Goal: Task Accomplishment & Management: Complete application form

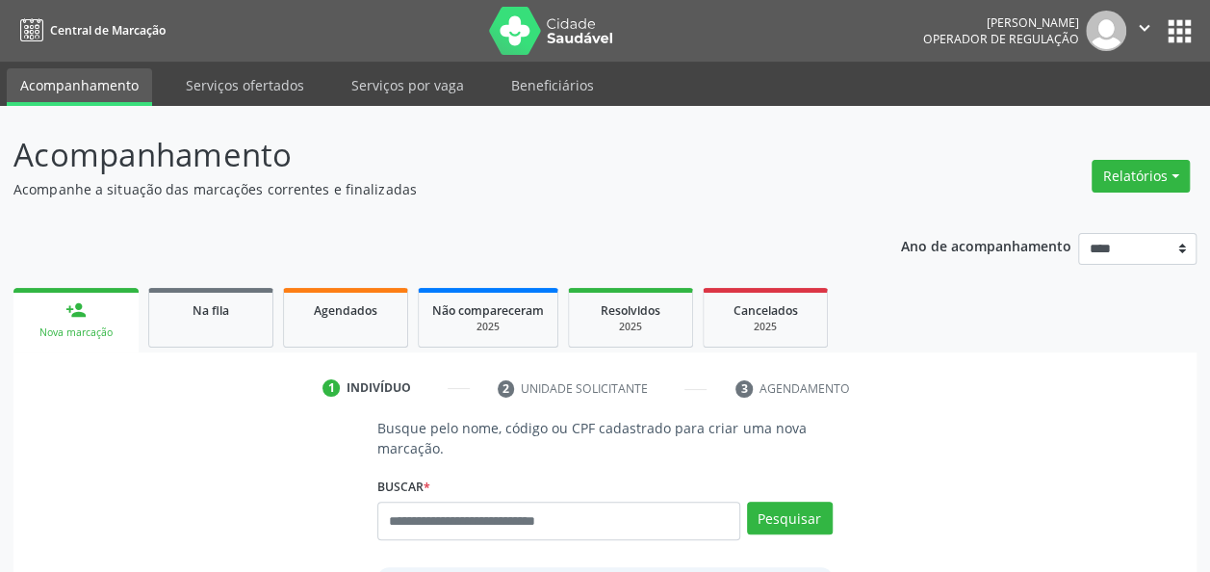
click at [102, 89] on link "Acompanhamento" at bounding box center [79, 87] width 145 height 38
click at [106, 83] on link "Acompanhamento" at bounding box center [79, 87] width 145 height 38
click at [537, 527] on input "text" at bounding box center [558, 520] width 362 height 38
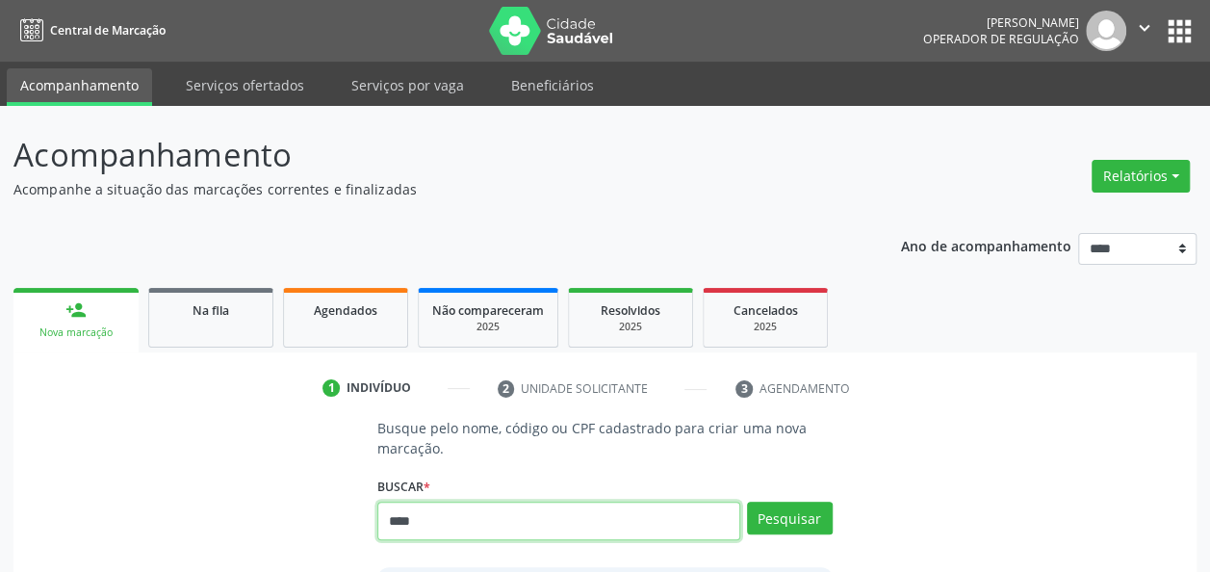
type input "****"
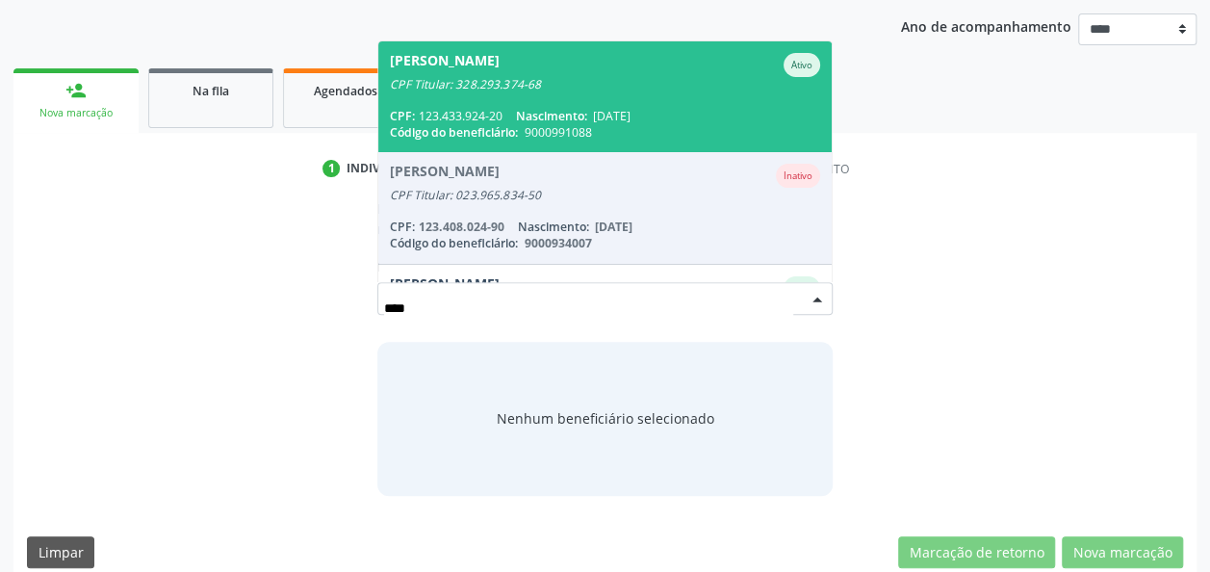
scroll to position [220, 0]
click at [623, 85] on div "CPF Titular: 328.293.374-68" at bounding box center [604, 83] width 429 height 15
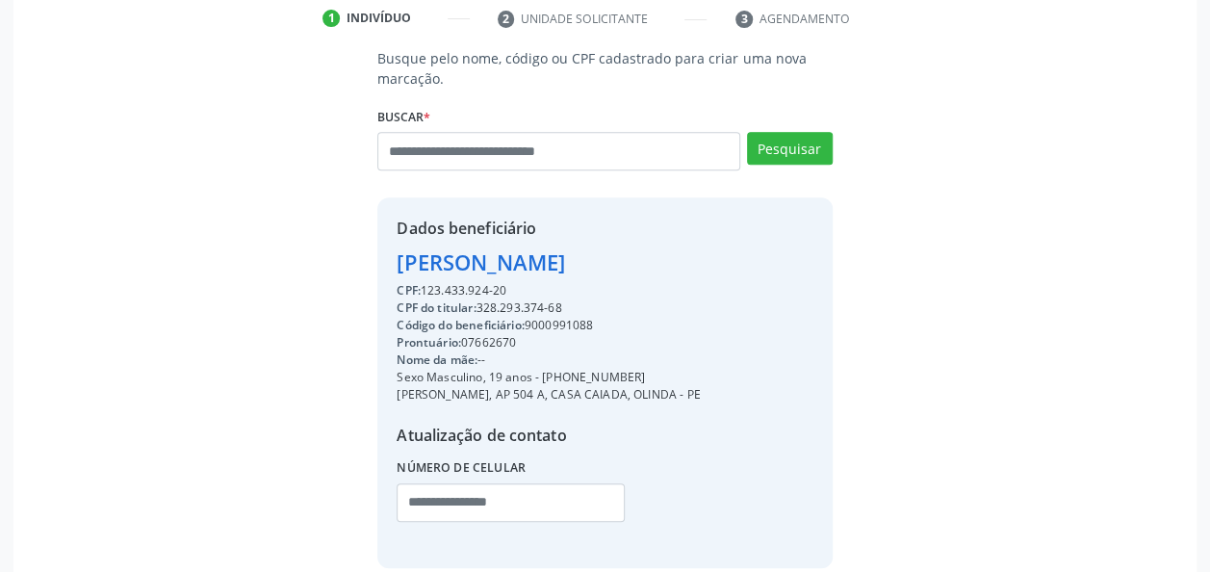
scroll to position [464, 0]
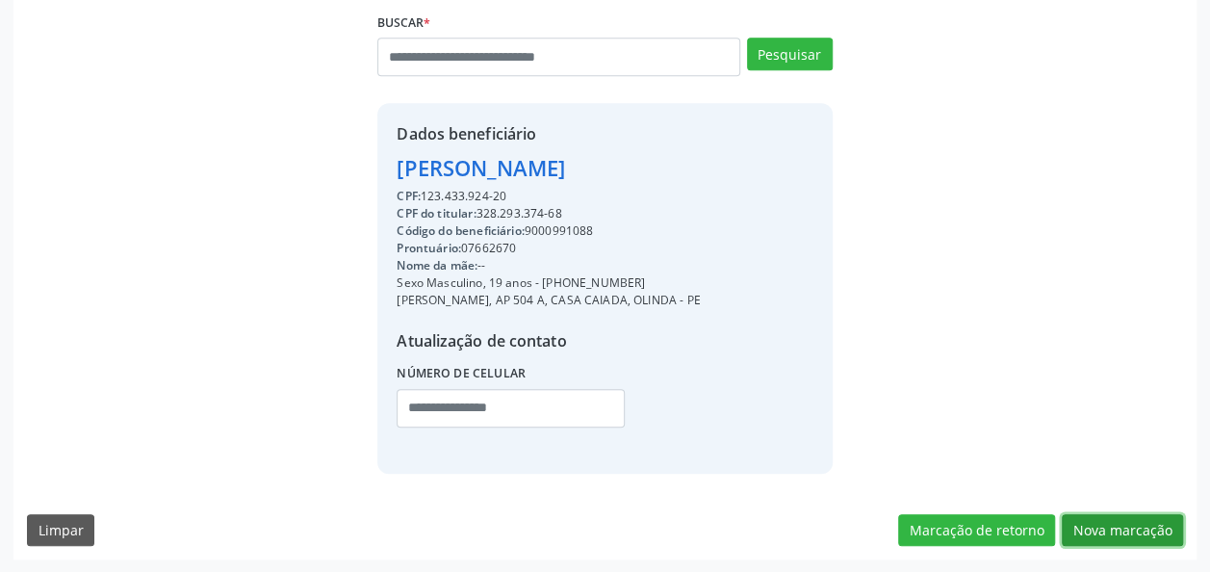
click at [1115, 530] on button "Nova marcação" at bounding box center [1121, 530] width 121 height 33
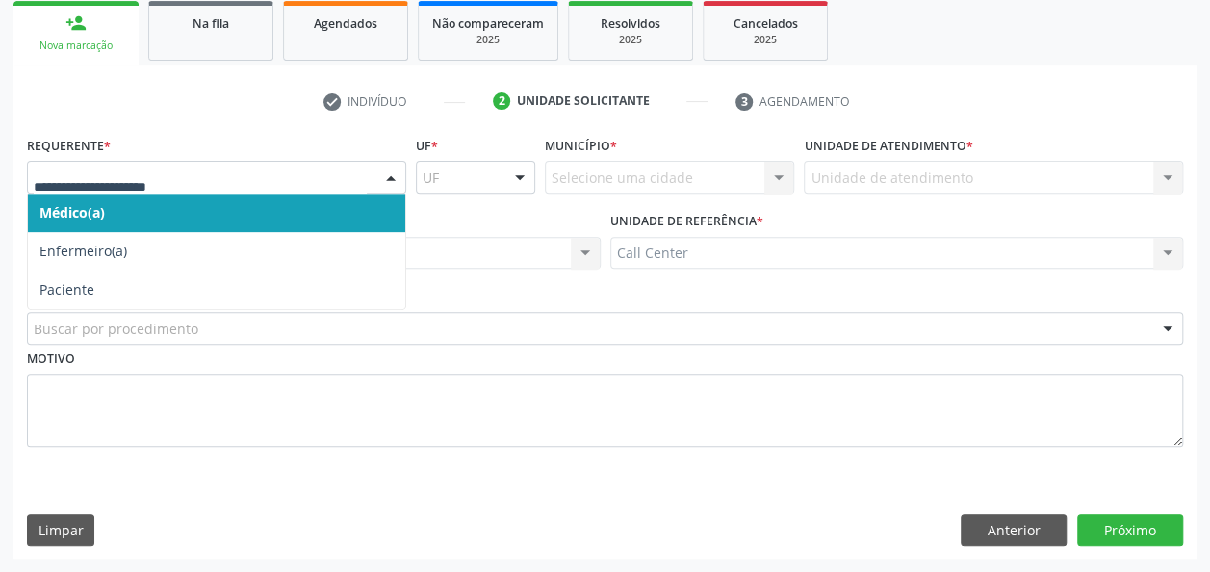
click at [377, 179] on div at bounding box center [390, 178] width 29 height 33
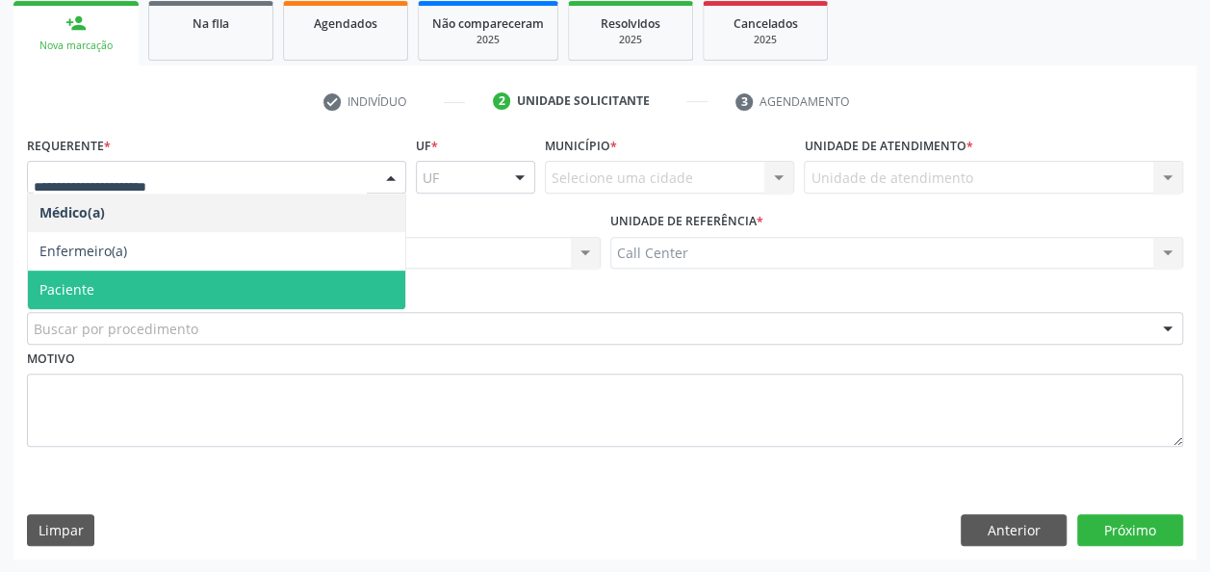
click at [204, 291] on span "Paciente" at bounding box center [216, 289] width 377 height 38
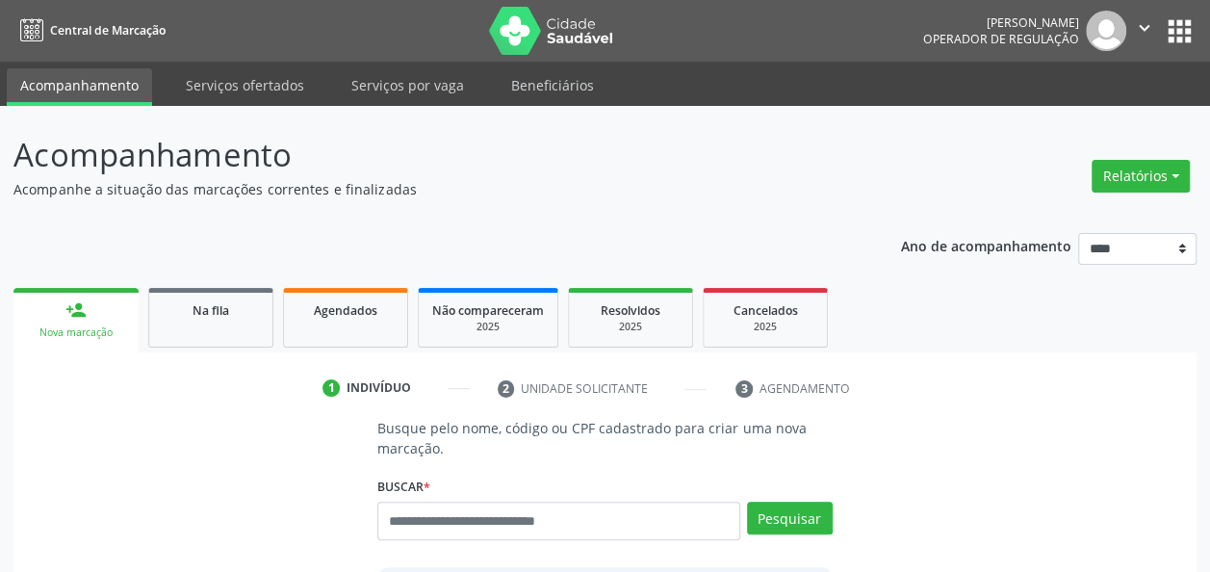
click at [101, 77] on link "Acompanhamento" at bounding box center [79, 87] width 145 height 38
click at [350, 319] on link "Agendados" at bounding box center [345, 318] width 125 height 60
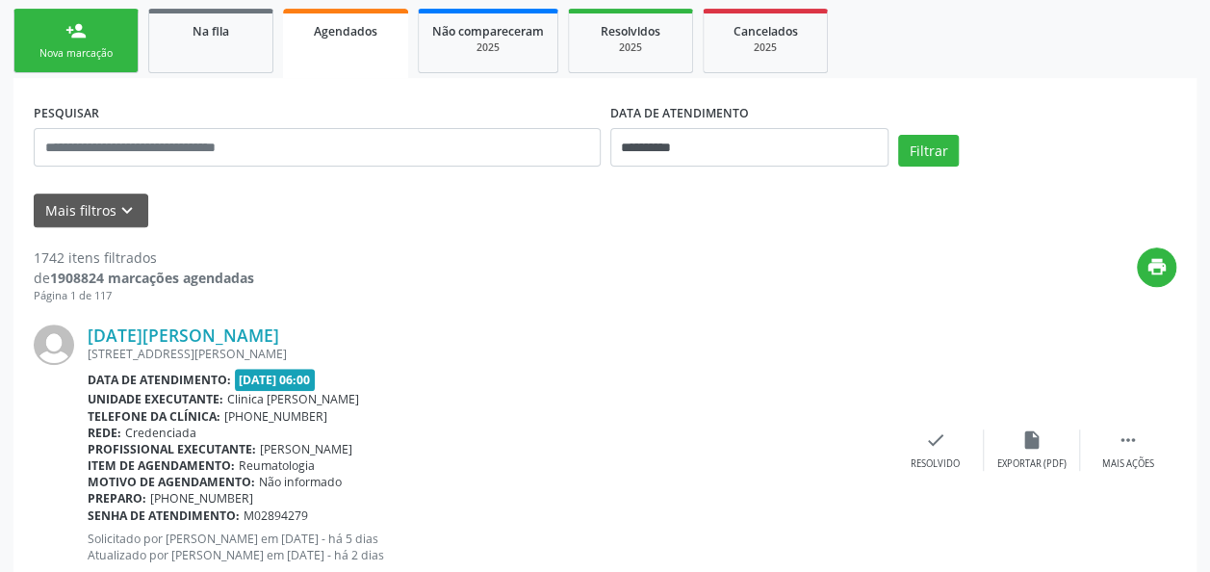
scroll to position [280, 0]
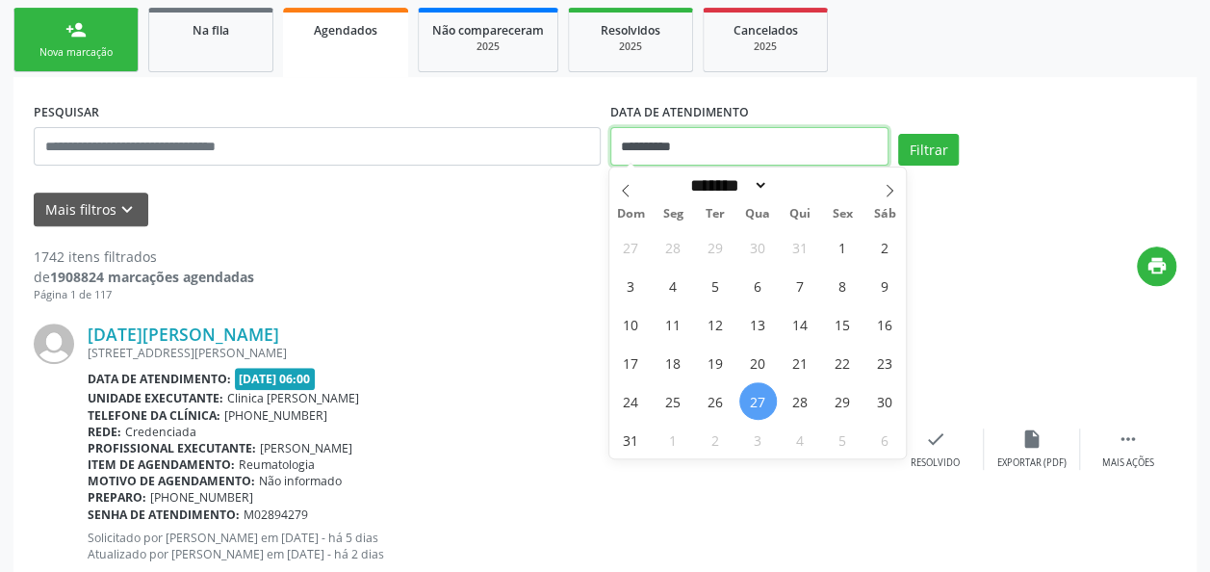
click at [716, 150] on input "**********" at bounding box center [749, 146] width 278 height 38
click at [766, 395] on span "27" at bounding box center [758, 401] width 38 height 38
type input "**********"
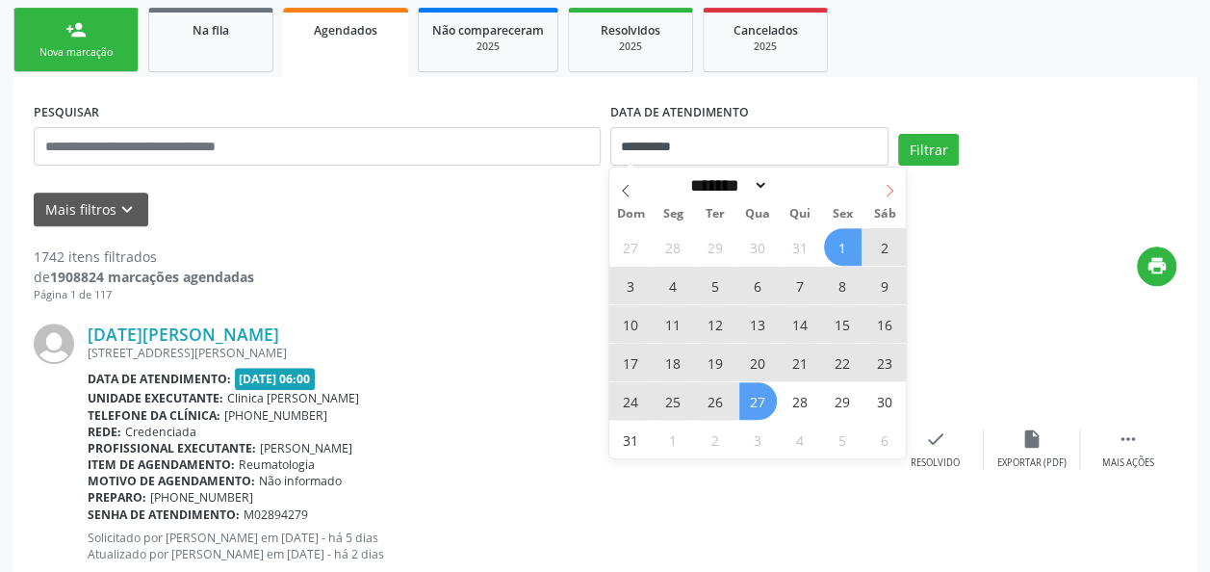
click at [897, 185] on span at bounding box center [889, 183] width 33 height 33
select select "*"
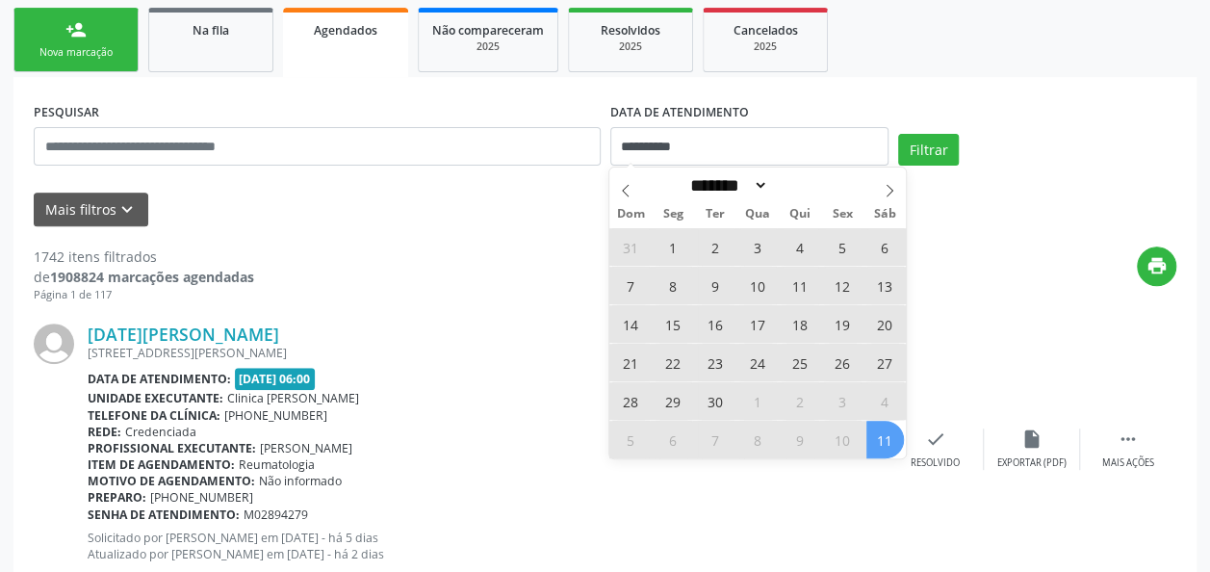
click at [889, 443] on span "11" at bounding box center [885, 440] width 38 height 38
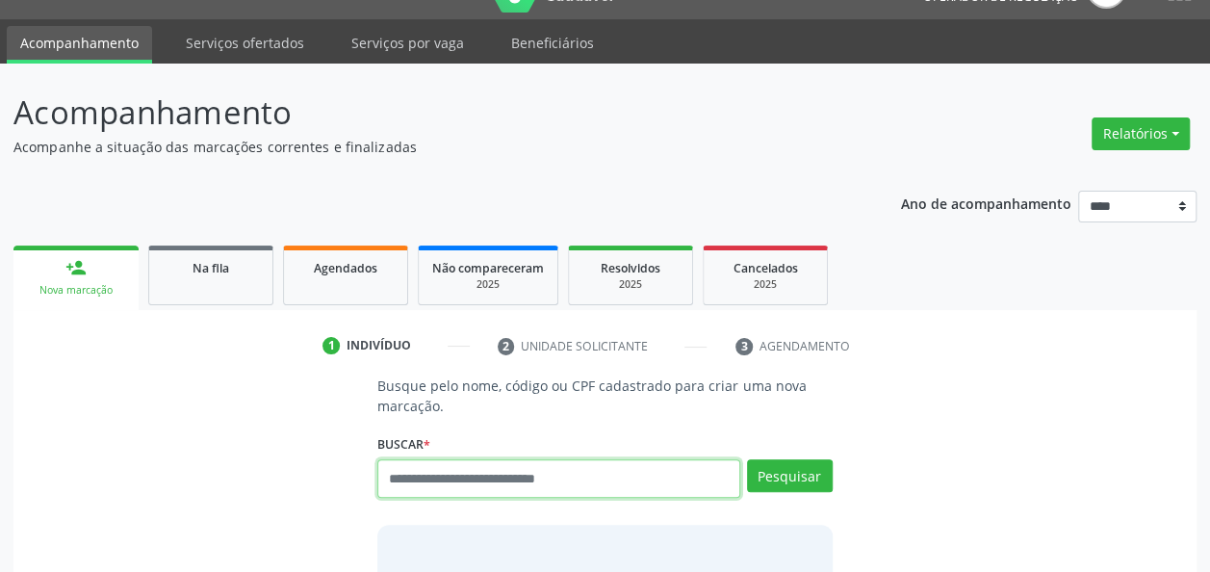
scroll to position [41, 0]
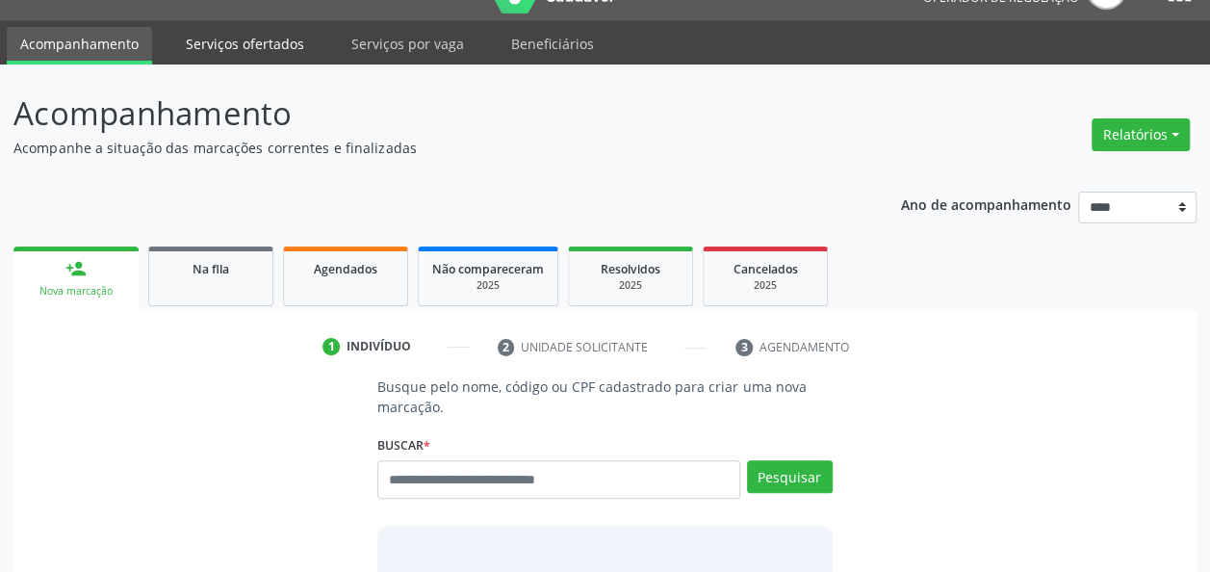
click at [269, 49] on link "Serviços ofertados" at bounding box center [244, 44] width 145 height 34
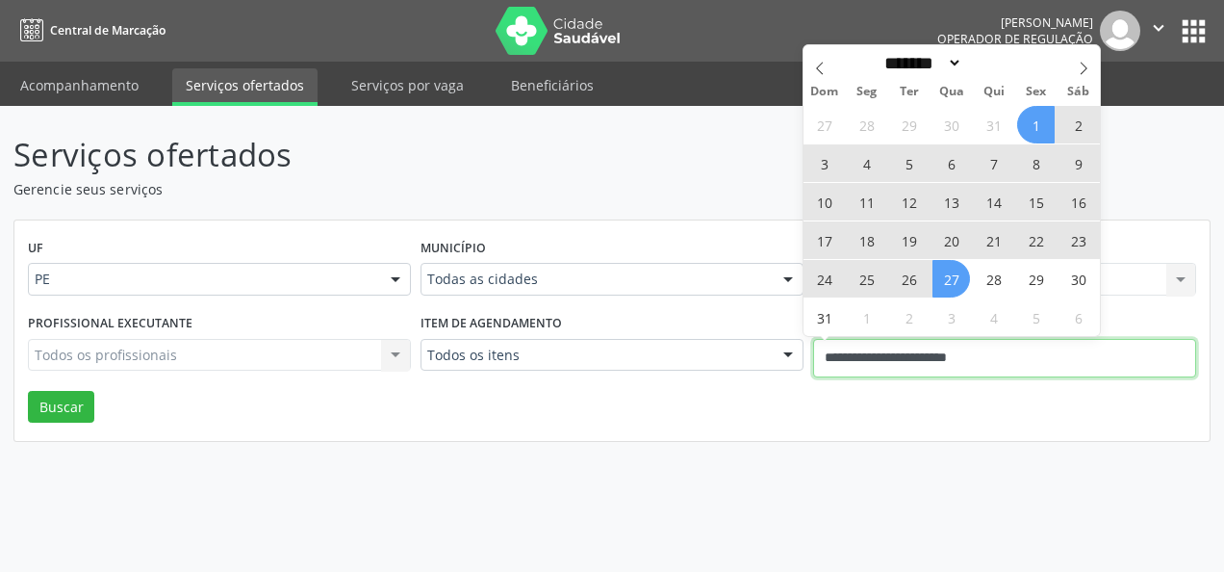
click at [893, 365] on input "**********" at bounding box center [1004, 358] width 383 height 38
